Goal: Task Accomplishment & Management: Use online tool/utility

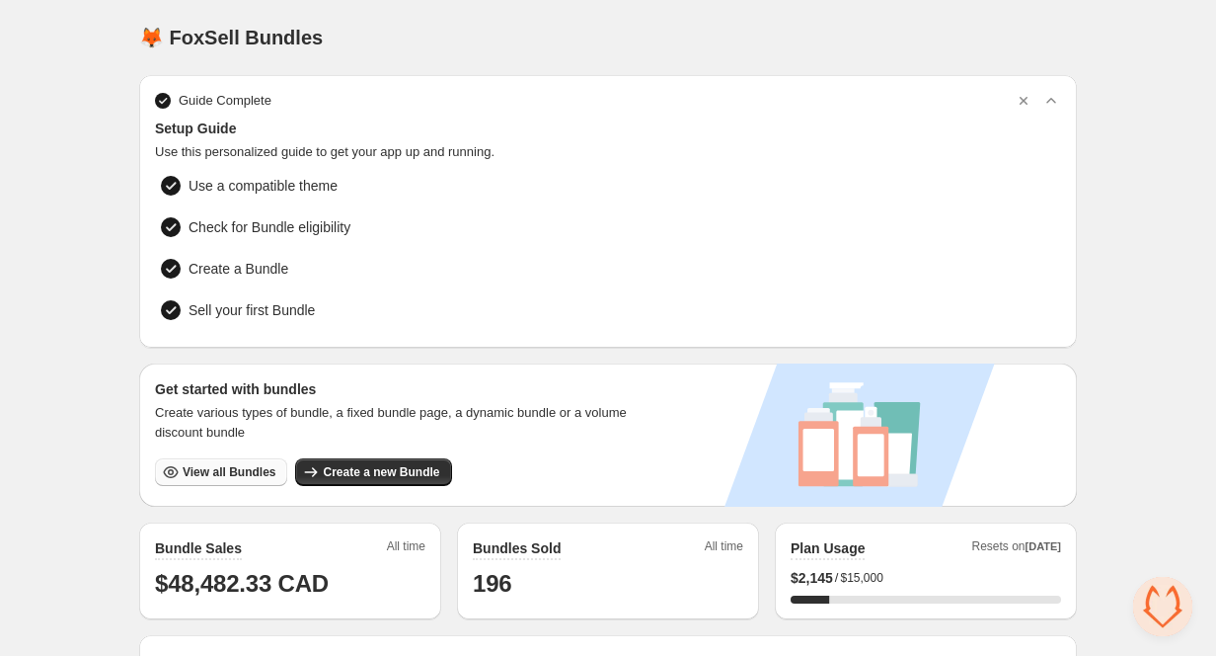
click at [238, 460] on button "View all Bundles" at bounding box center [221, 472] width 132 height 28
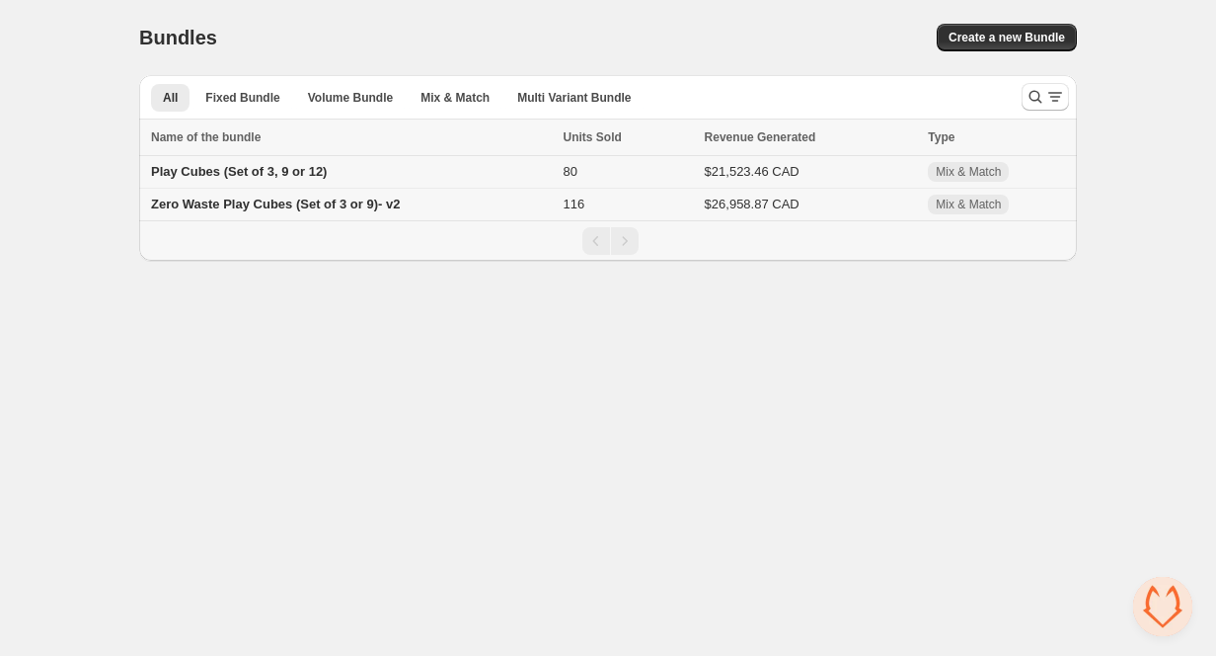
click at [184, 174] on span "Play Cubes (Set of 3, 9 or 12)" at bounding box center [239, 171] width 176 height 15
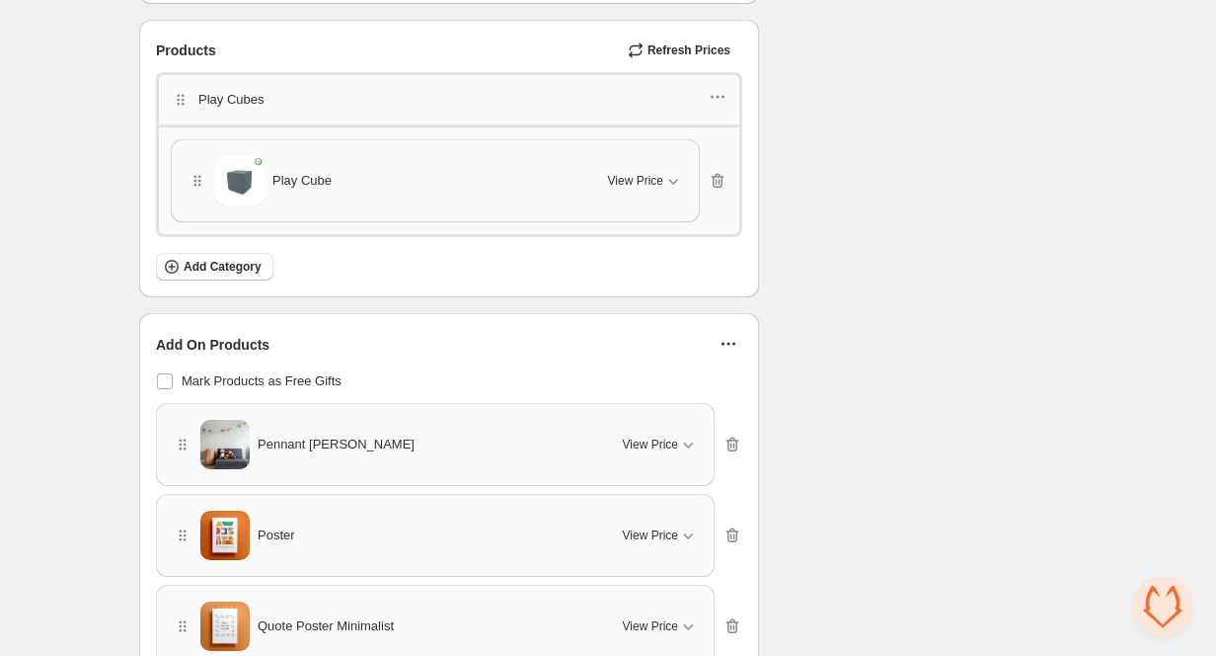
scroll to position [1030, 0]
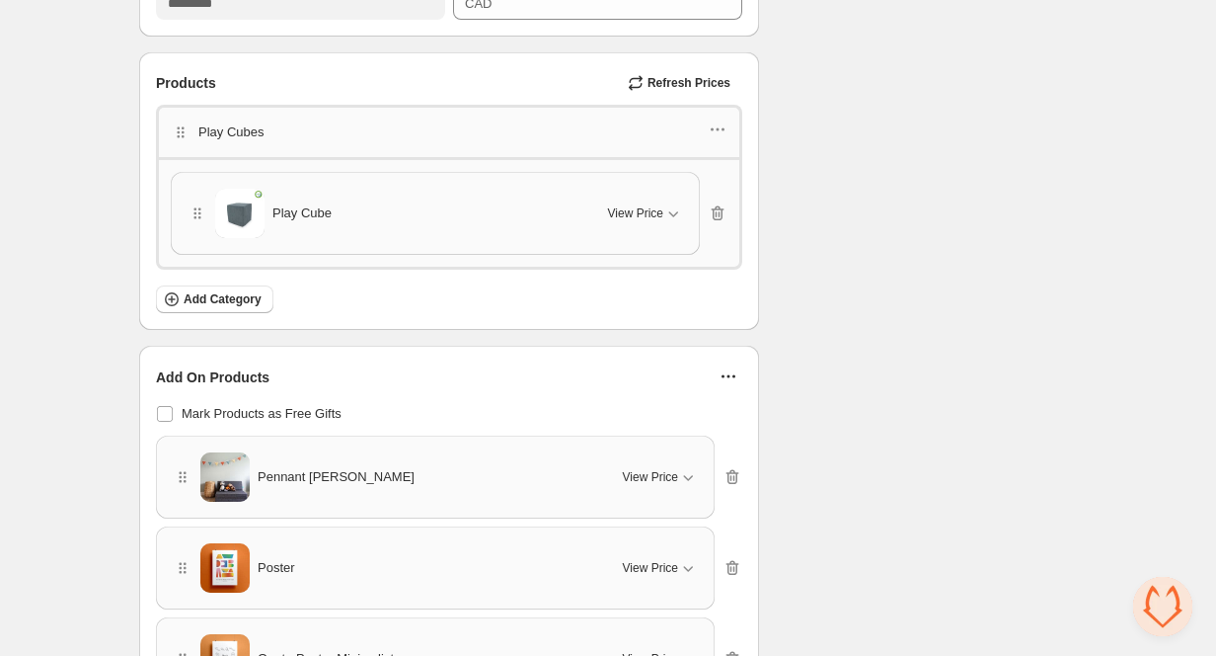
click at [259, 211] on img at bounding box center [239, 213] width 49 height 49
click at [718, 125] on icon "button" at bounding box center [718, 129] width 20 height 20
click at [694, 206] on span "Edit products" at bounding box center [728, 199] width 107 height 20
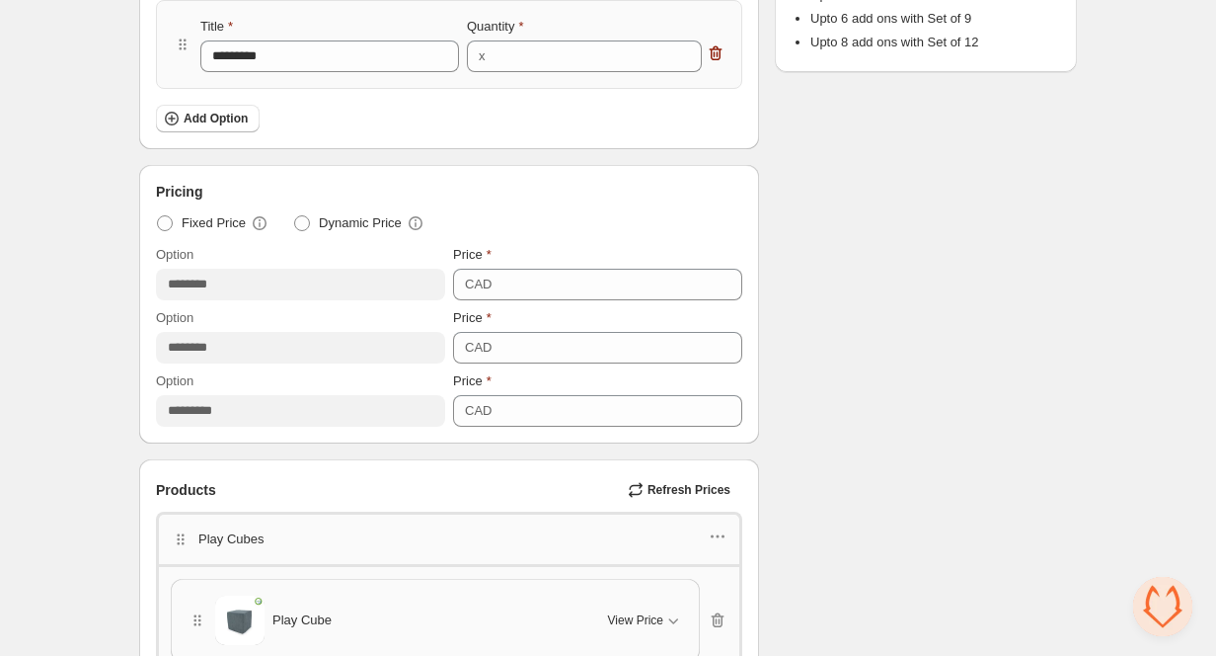
scroll to position [0, 0]
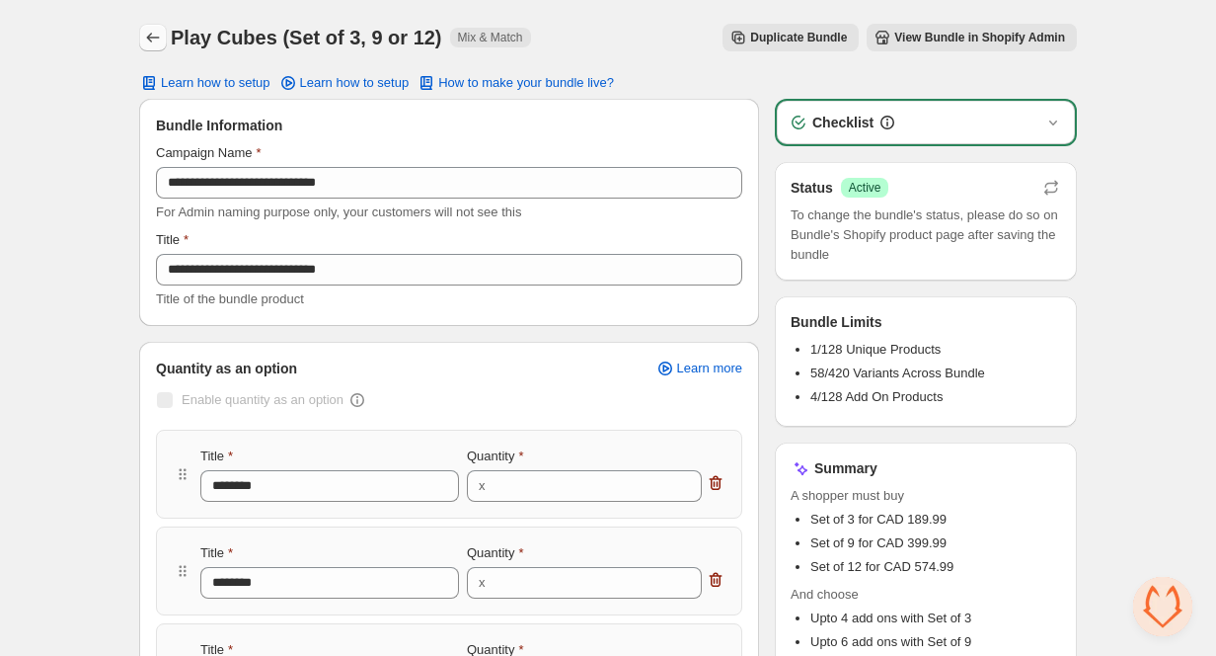
click at [157, 38] on icon "Back" at bounding box center [153, 38] width 20 height 20
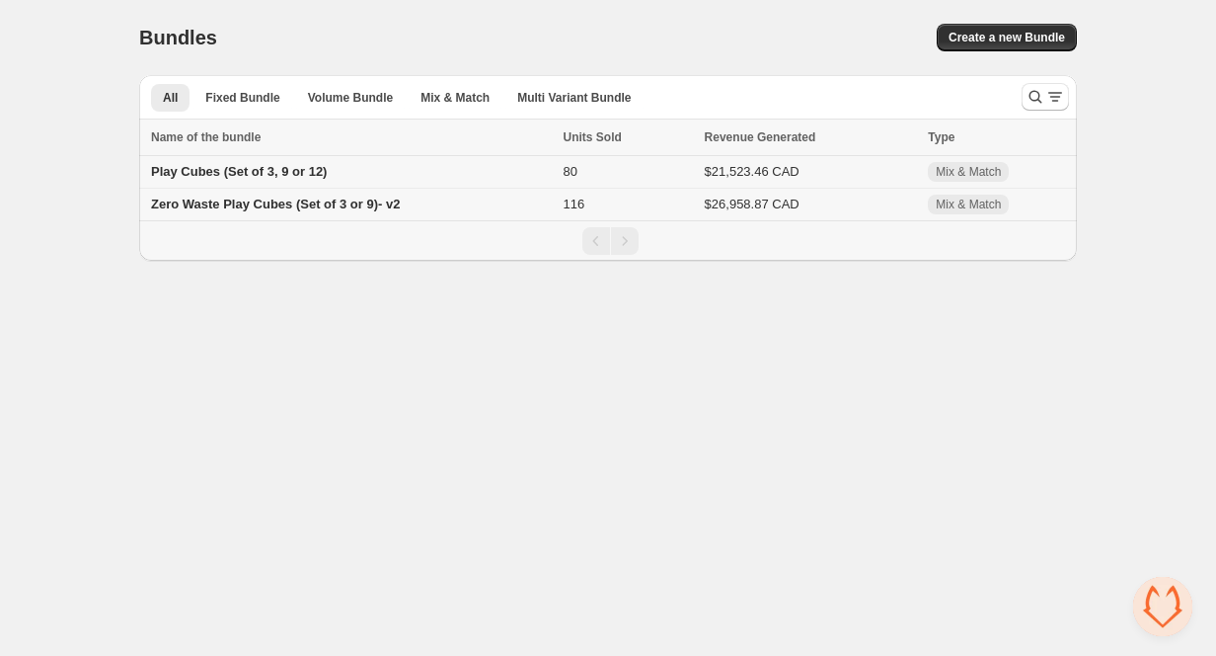
click at [181, 174] on span "Play Cubes (Set of 3, 9 or 12)" at bounding box center [239, 171] width 176 height 15
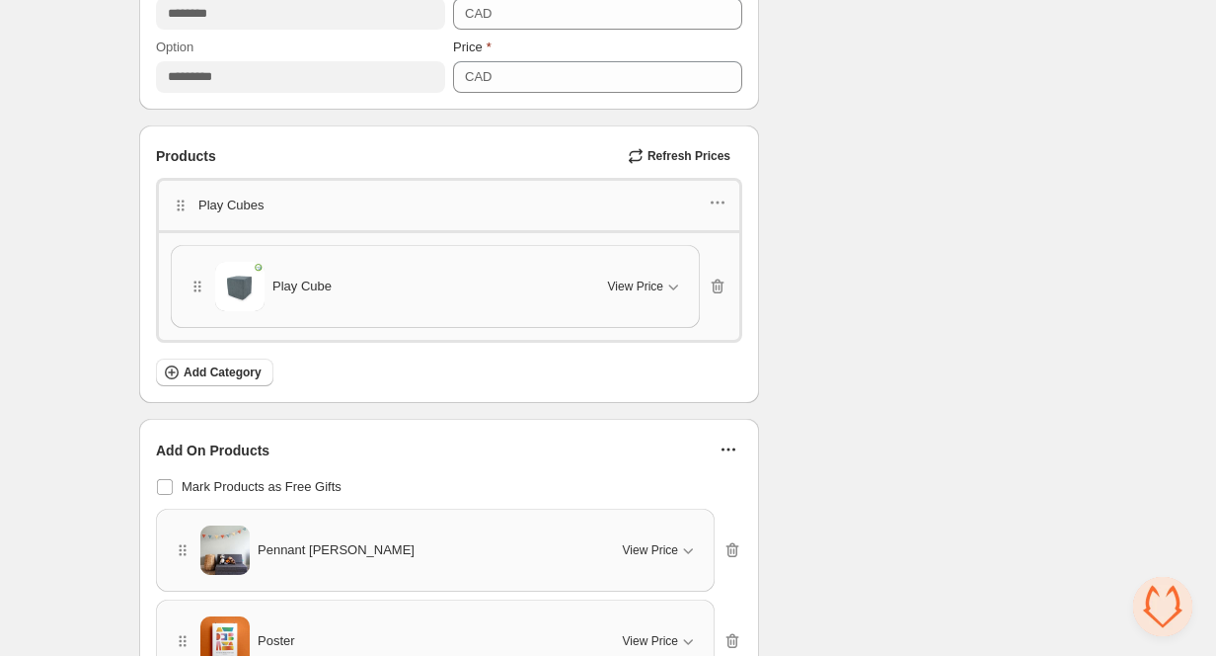
scroll to position [970, 0]
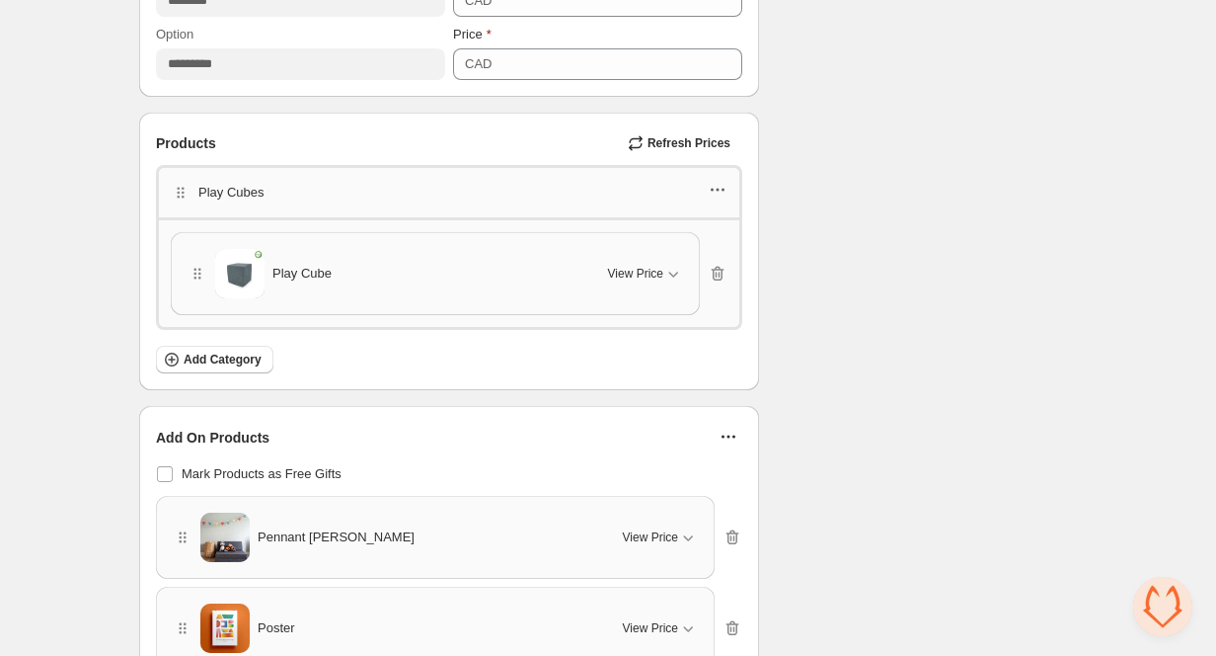
click at [723, 189] on icon "button" at bounding box center [723, 190] width 3 height 3
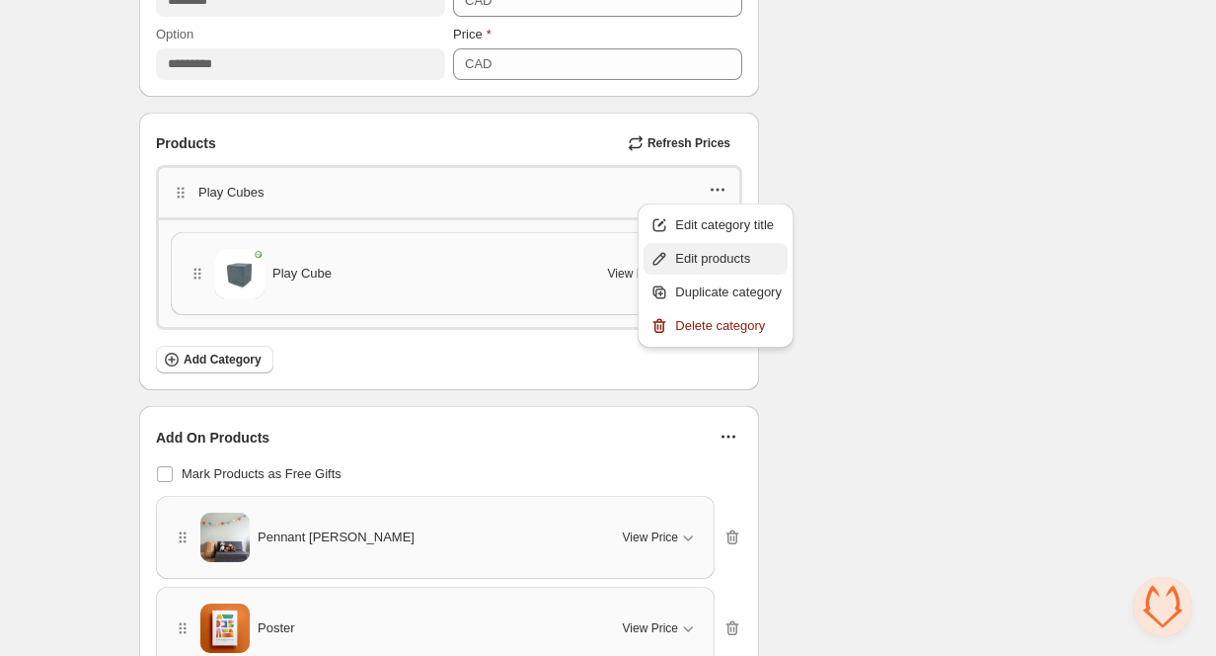
click at [724, 262] on span "Edit products" at bounding box center [728, 259] width 107 height 20
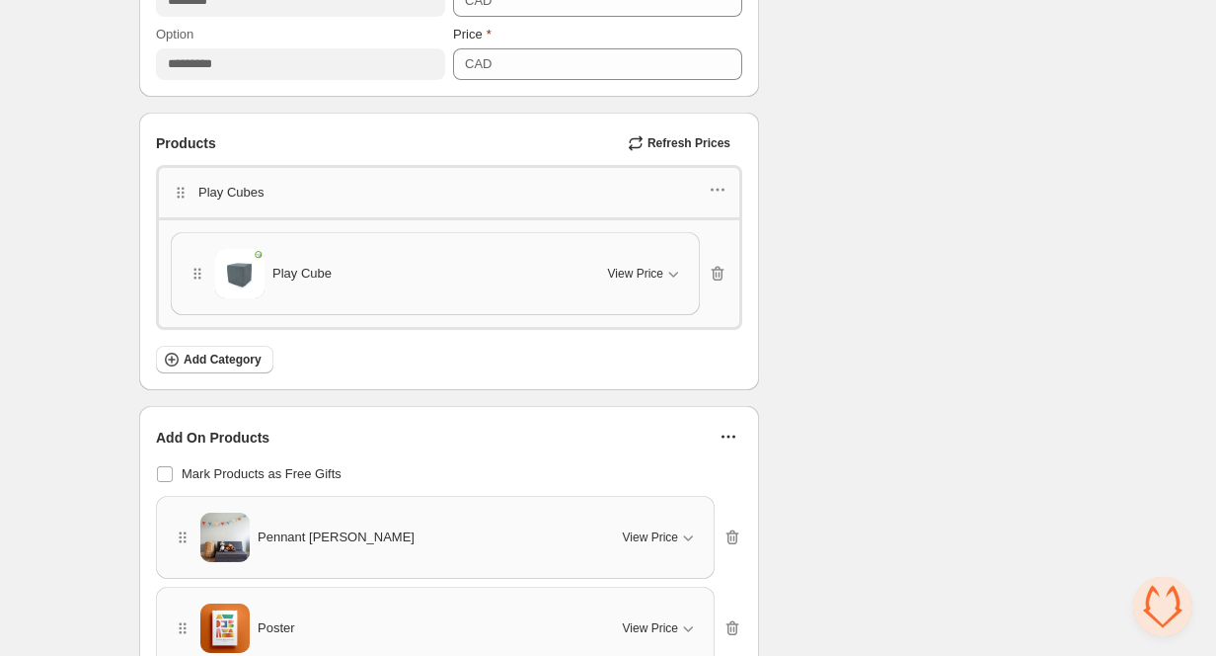
scroll to position [0, 0]
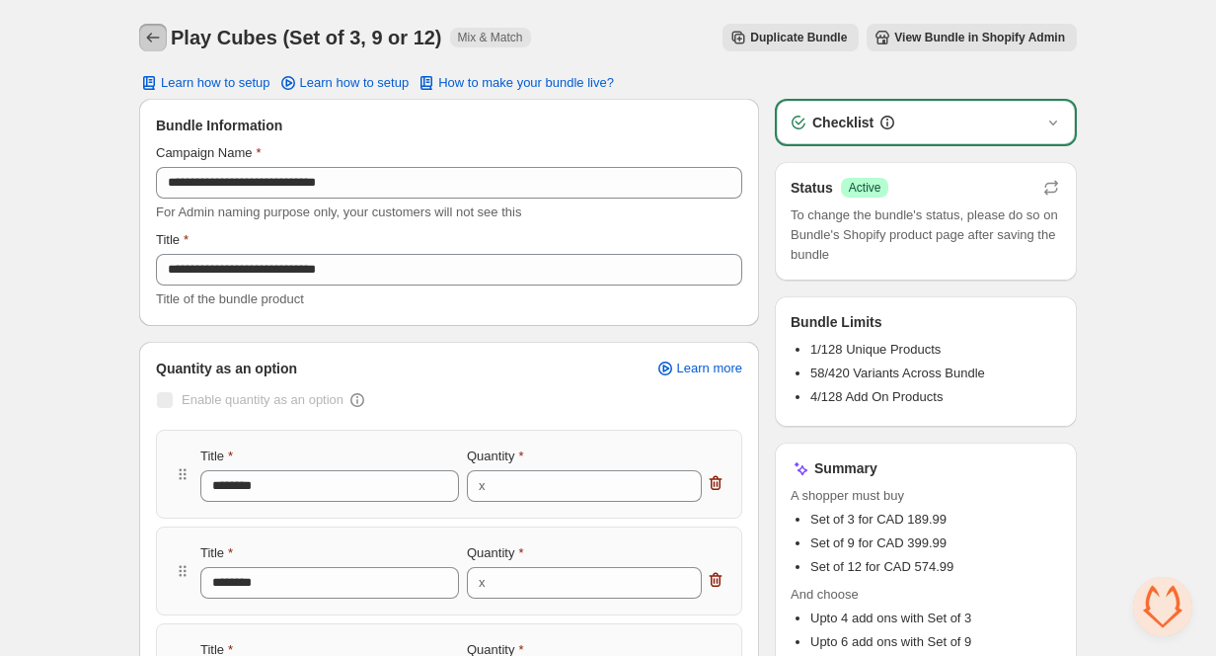
click at [152, 39] on icon "Back" at bounding box center [153, 38] width 20 height 20
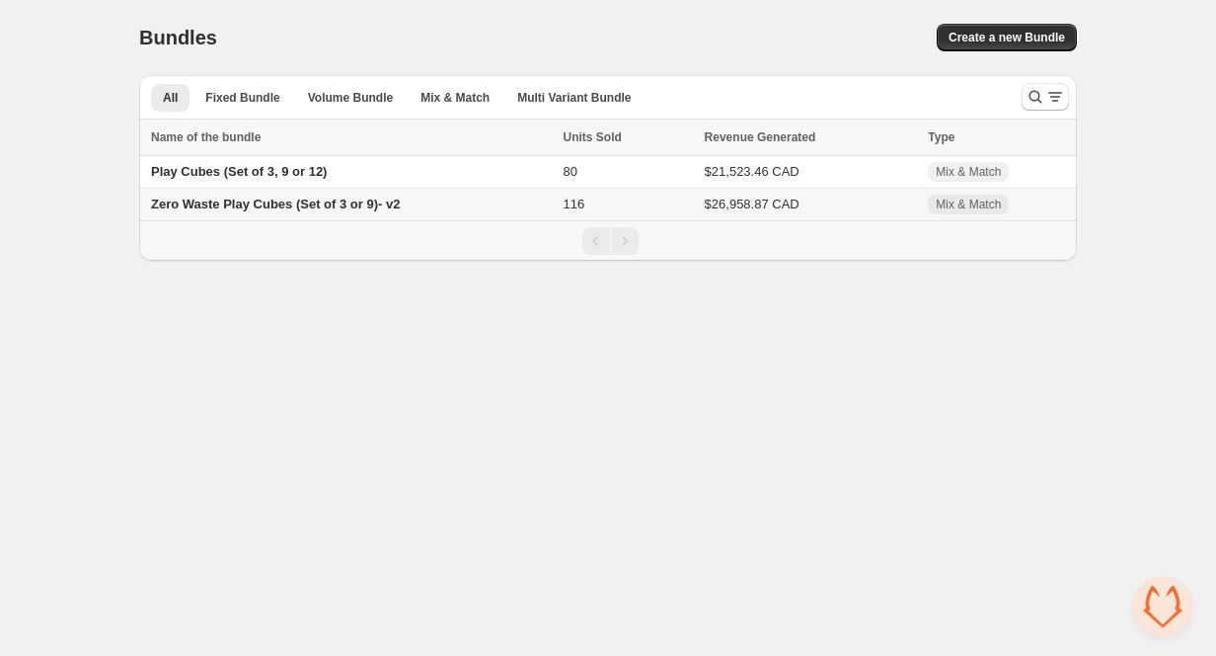
click at [195, 205] on span "Zero Waste Play Cubes (Set of 3 or 9)- v2" at bounding box center [275, 203] width 249 height 15
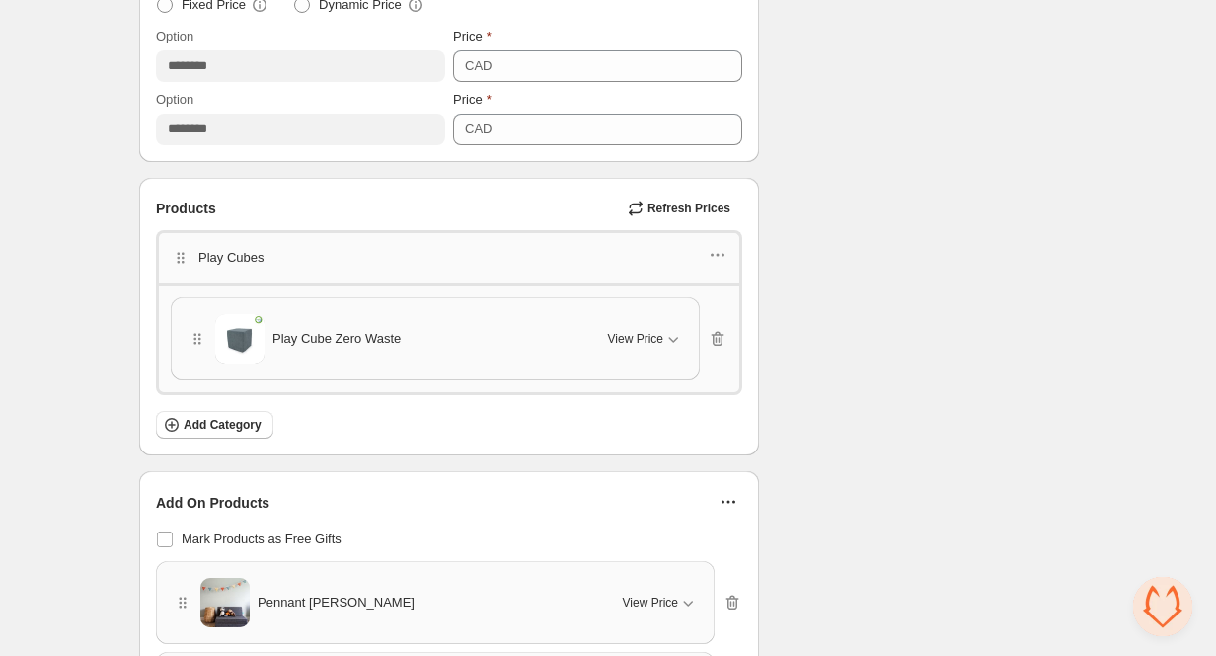
scroll to position [752, 0]
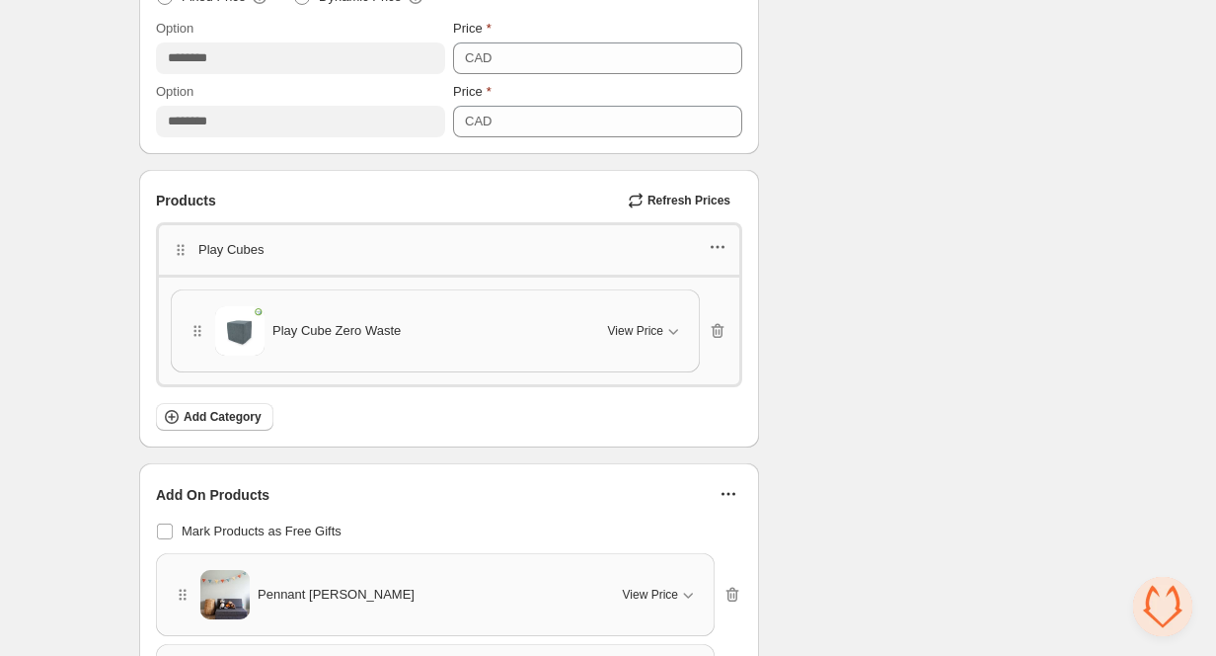
click at [723, 238] on icon "button" at bounding box center [718, 247] width 20 height 20
click at [711, 320] on span "Edit products" at bounding box center [728, 316] width 107 height 20
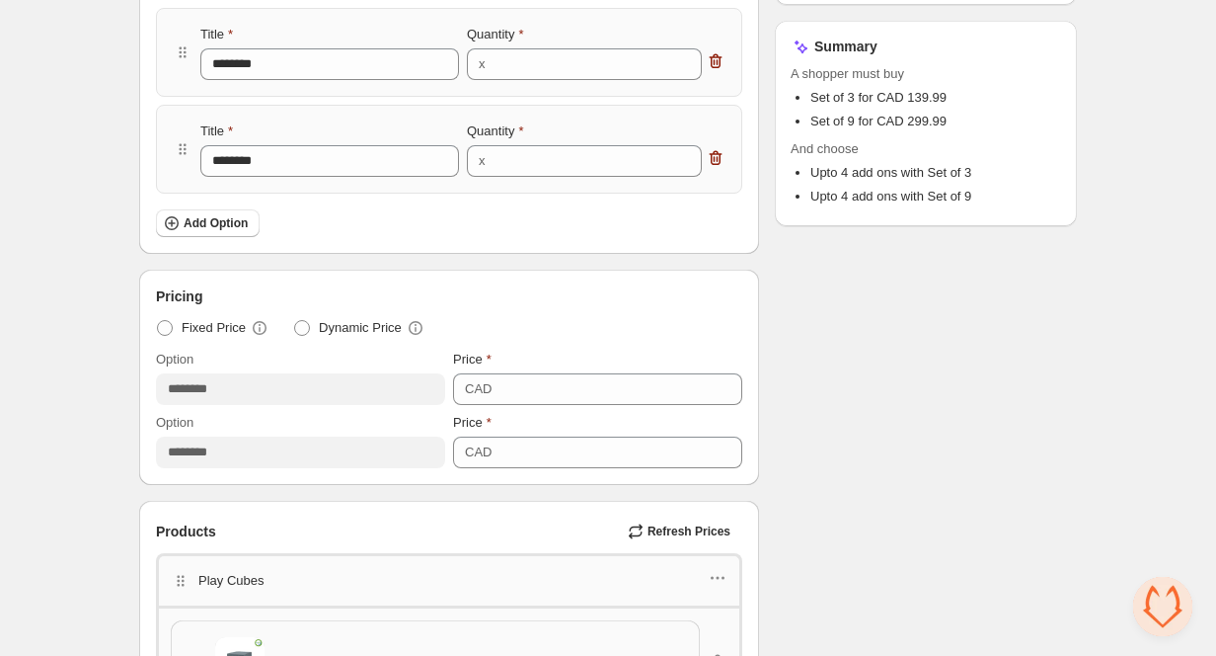
scroll to position [0, 0]
